Goal: Task Accomplishment & Management: Use online tool/utility

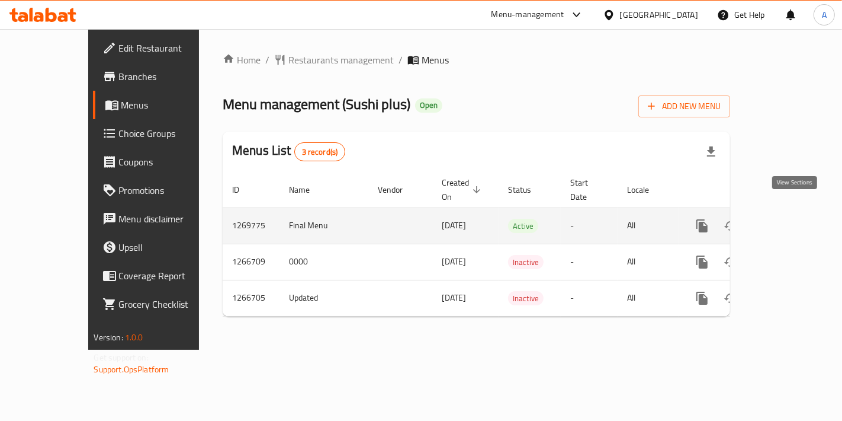
click at [797, 211] on link "enhanced table" at bounding box center [788, 225] width 28 height 28
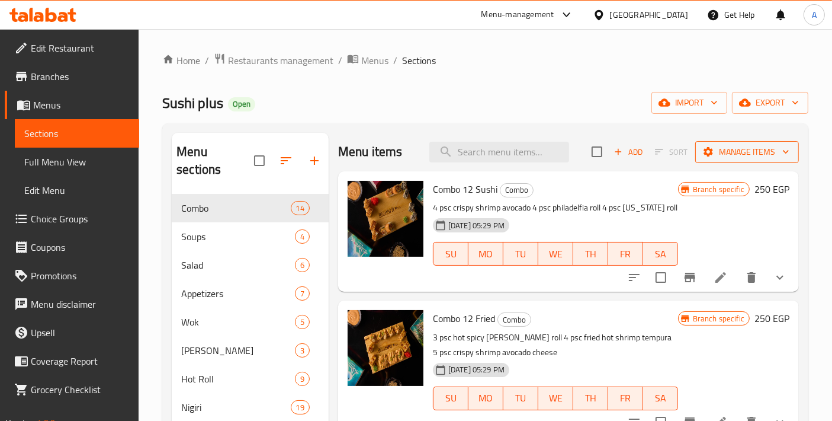
click at [733, 157] on span "Manage items" at bounding box center [747, 152] width 85 height 15
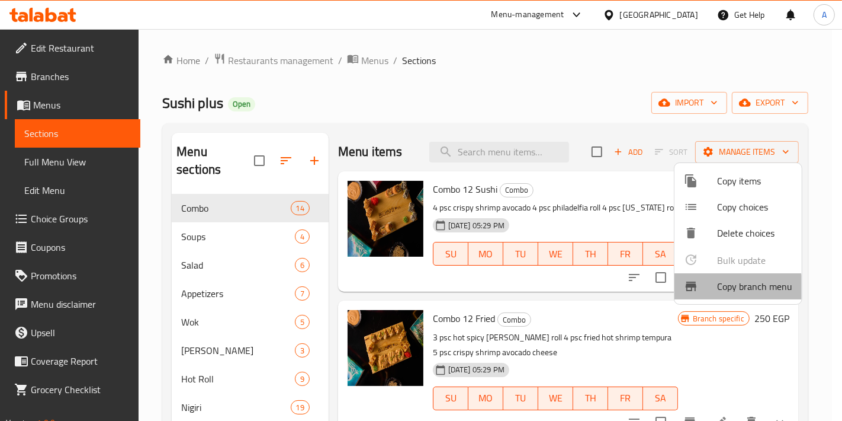
click at [735, 290] on span "Copy branch menu" at bounding box center [754, 286] width 75 height 14
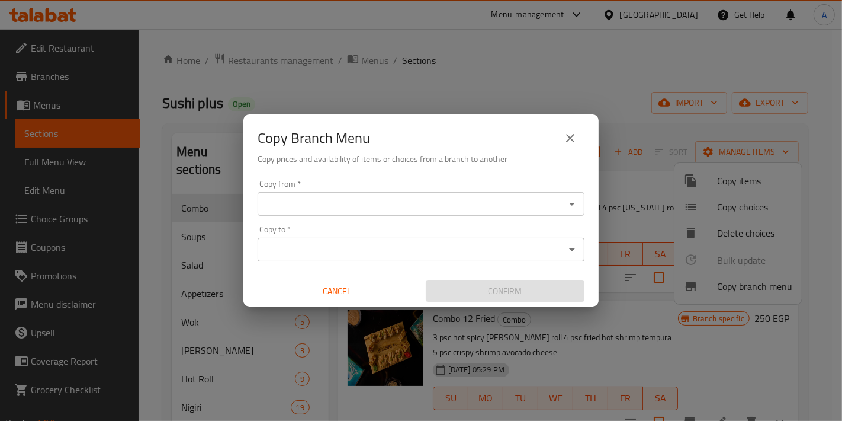
click at [352, 207] on input "Copy from   *" at bounding box center [411, 203] width 300 height 17
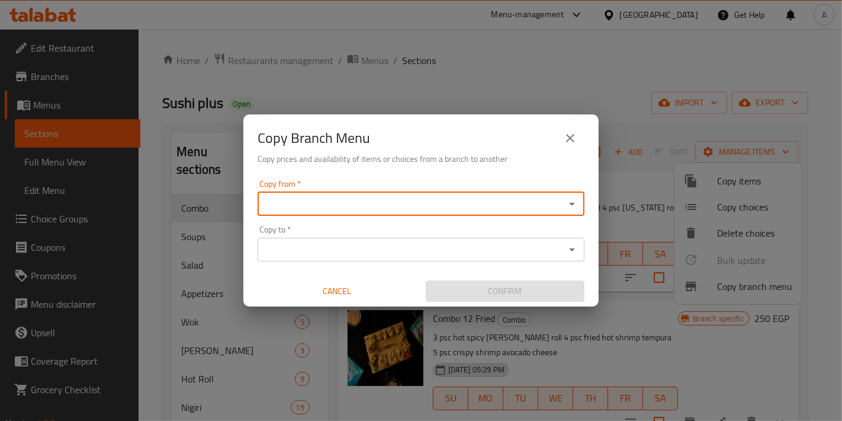
click at [362, 203] on input "Copy from   *" at bounding box center [411, 203] width 300 height 17
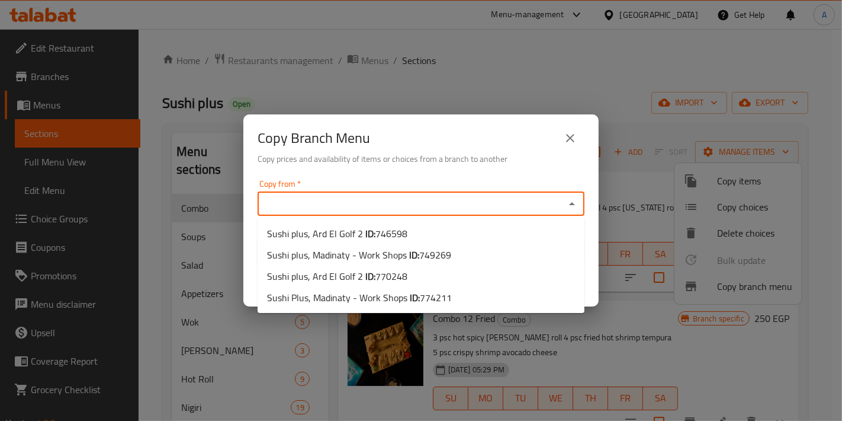
click at [377, 200] on input "Copy from   *" at bounding box center [411, 203] width 300 height 17
click at [360, 277] on span "Sushi plus, Ard El Golf 2 ID: 770248" at bounding box center [337, 276] width 140 height 14
type input "Sushi plus, Ard El Golf 2"
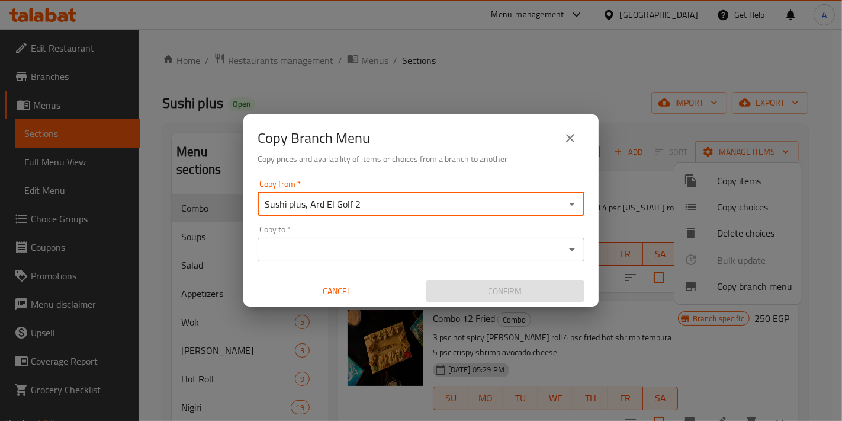
click at [377, 251] on input "Copy to   *" at bounding box center [411, 249] width 300 height 17
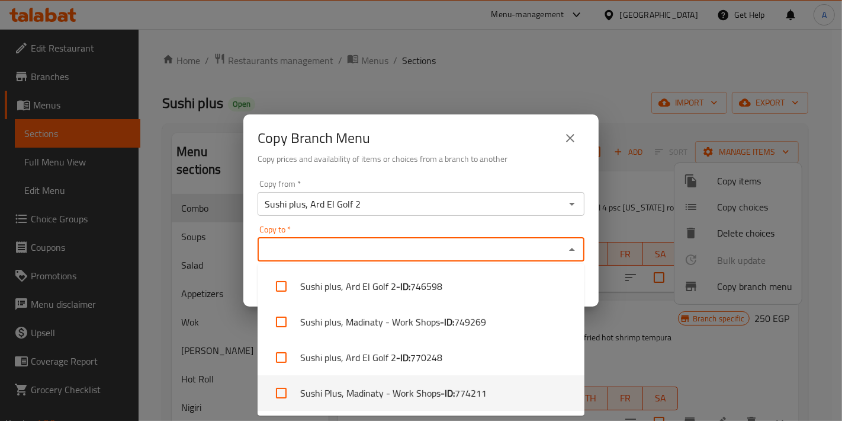
click at [425, 397] on li "Sushi Plus, Madinaty - Work Shops - ID: 774211" at bounding box center [421, 393] width 327 height 36
checkbox input "true"
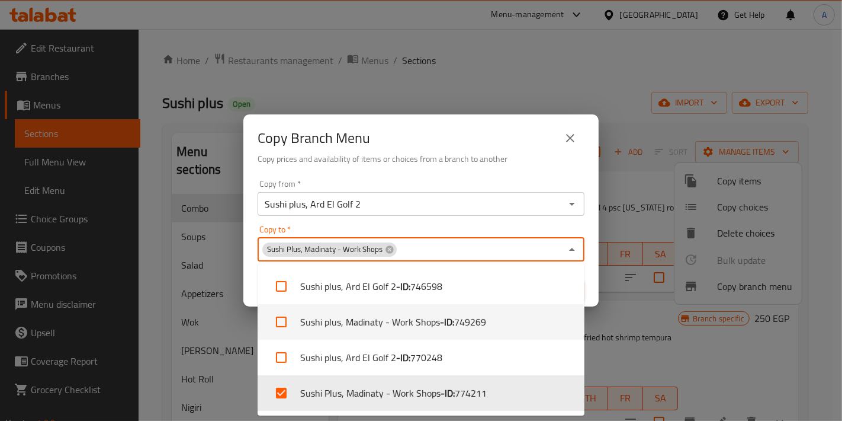
click at [594, 291] on div "Copy from   * Sushi plus, Ard El Golf 2 Copy from * Copy to   * Sushi Plus, Mad…" at bounding box center [420, 241] width 355 height 132
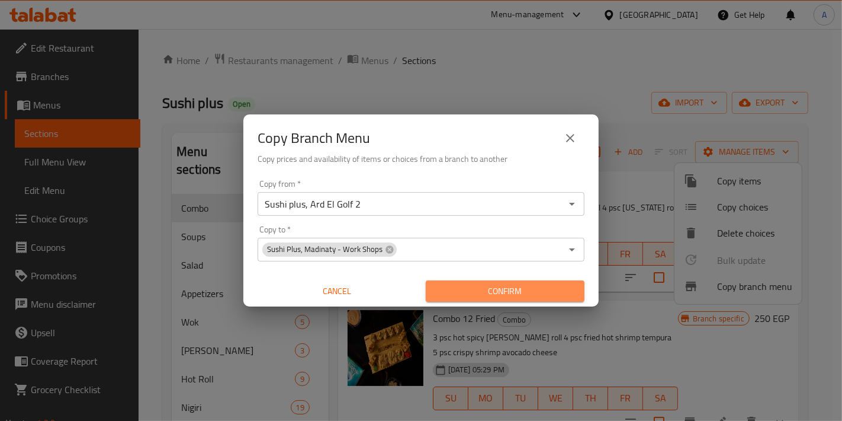
click at [563, 298] on span "Confirm" at bounding box center [505, 291] width 140 height 15
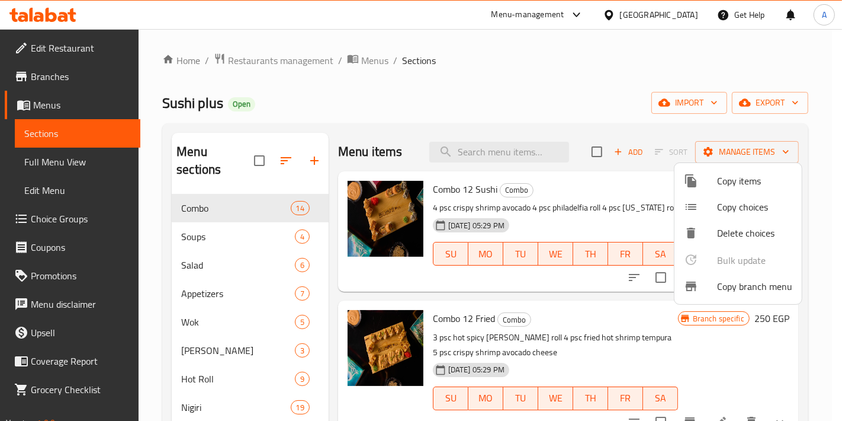
click at [66, 105] on div at bounding box center [421, 210] width 842 height 421
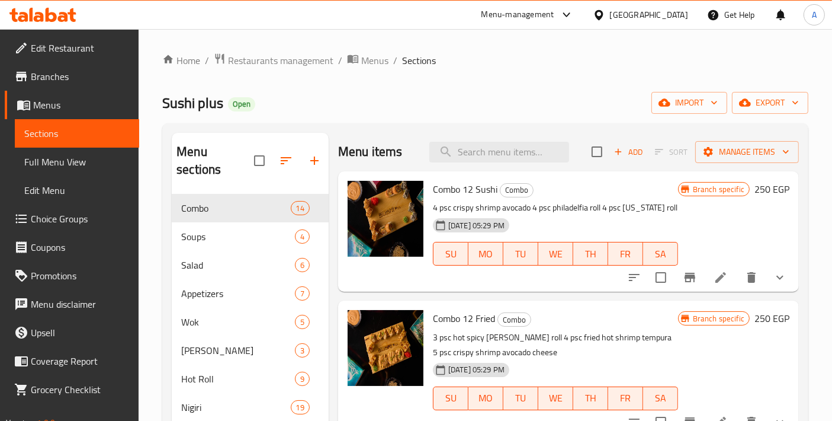
click at [64, 83] on span "Branches" at bounding box center [80, 76] width 99 height 14
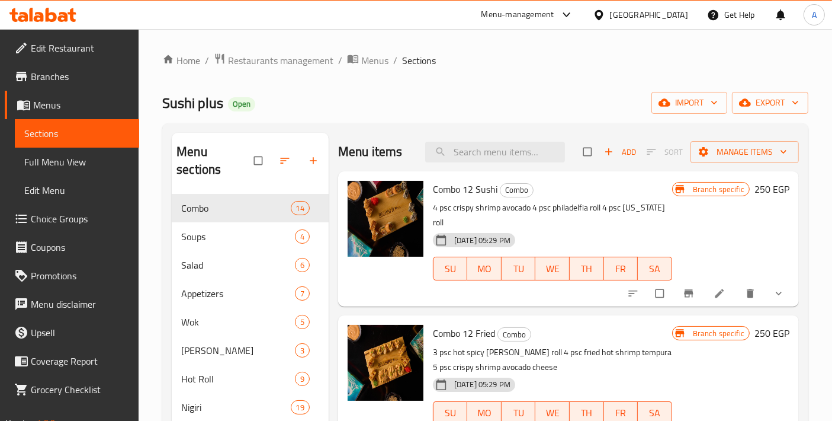
click at [72, 74] on span "Branches" at bounding box center [80, 76] width 99 height 14
